Goal: Find specific page/section: Find specific page/section

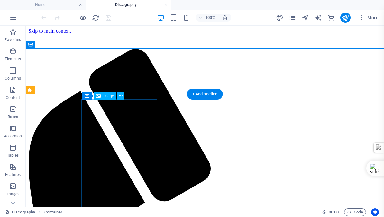
scroll to position [1, 0]
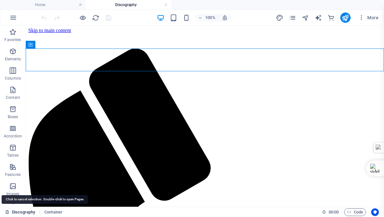
click at [22, 211] on link "Discography" at bounding box center [20, 213] width 30 height 8
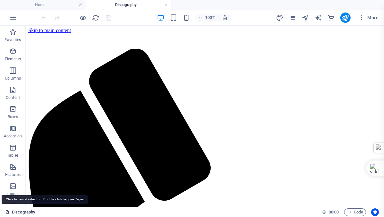
click at [22, 211] on link "Discography" at bounding box center [20, 213] width 30 height 8
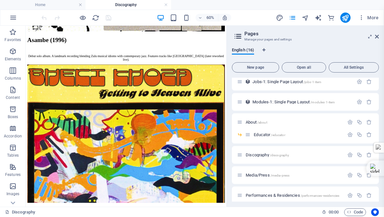
scroll to position [192, 0]
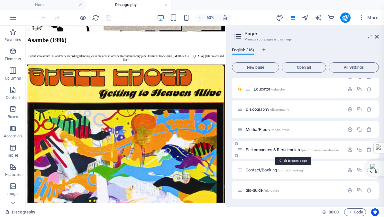
click at [258, 150] on span "Performances & Residencies /performances-residencies" at bounding box center [293, 150] width 94 height 5
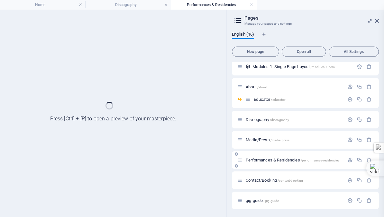
scroll to position [0, 0]
click at [40, 5] on h4 "Home" at bounding box center [43, 4] width 86 height 7
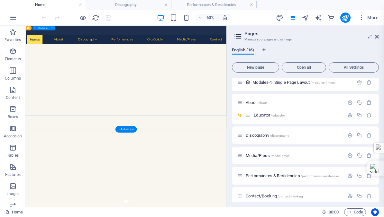
scroll to position [129, 0]
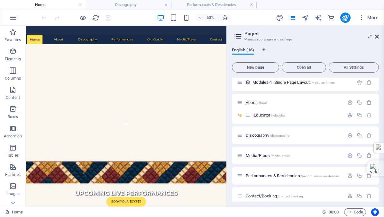
click at [377, 36] on icon at bounding box center [377, 36] width 4 height 5
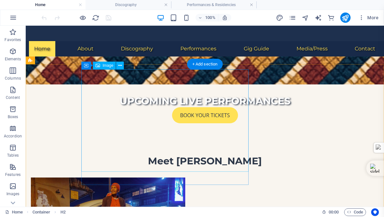
scroll to position [224, 0]
